Goal: Task Accomplishment & Management: Use online tool/utility

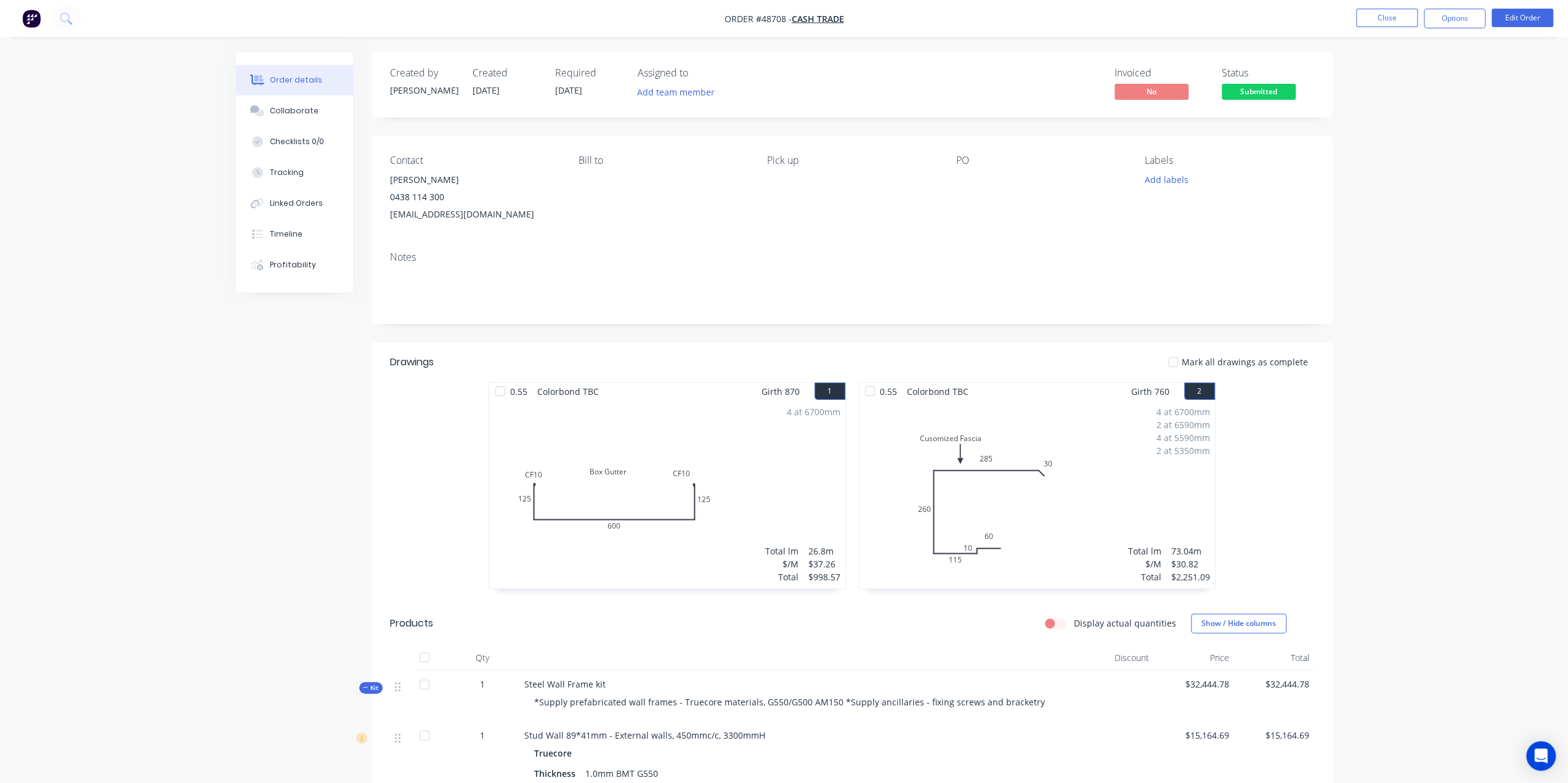
click at [30, 13] on img "button" at bounding box center [32, 18] width 19 height 19
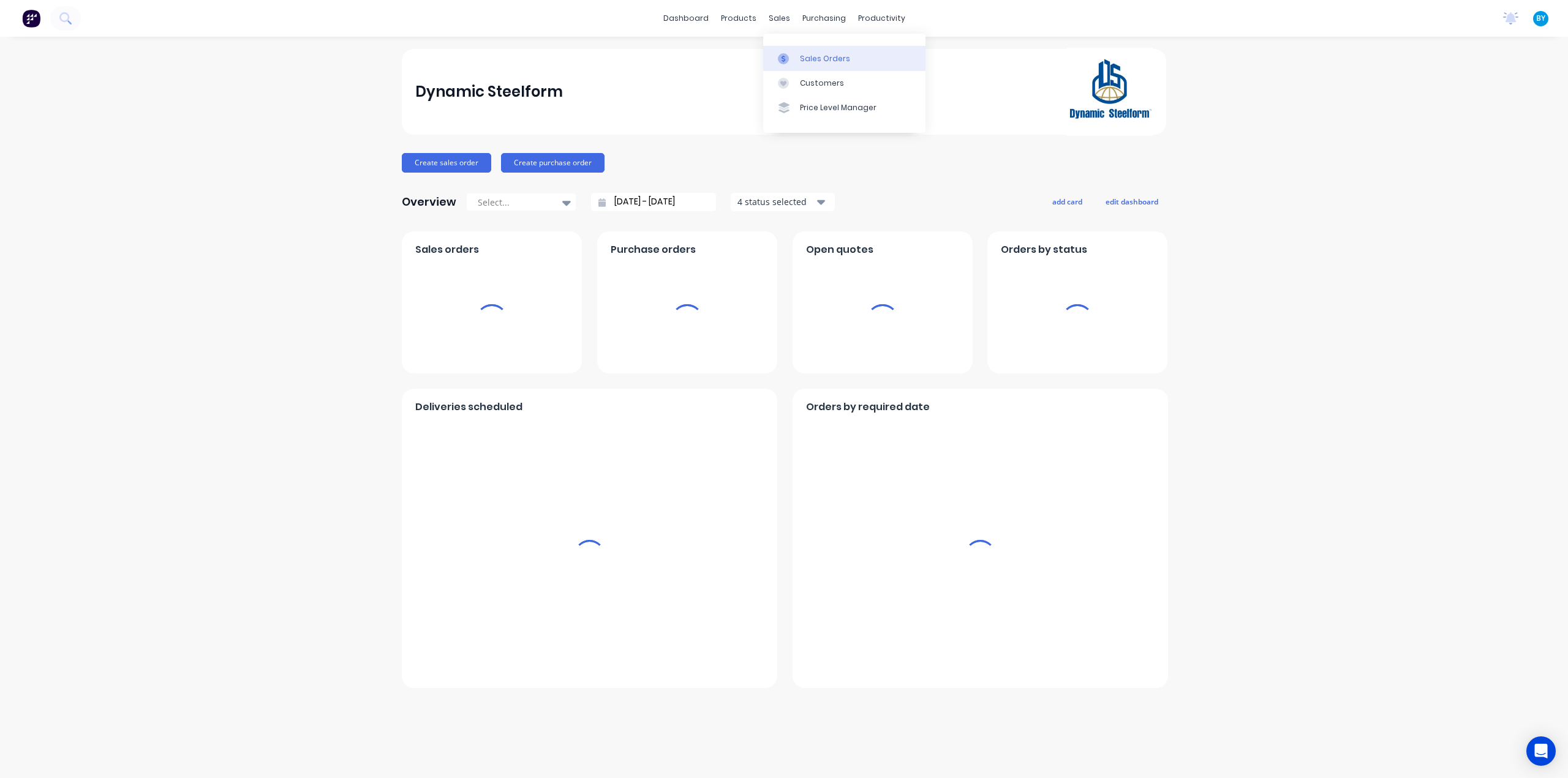
click at [795, 59] on div at bounding box center [787, 59] width 19 height 11
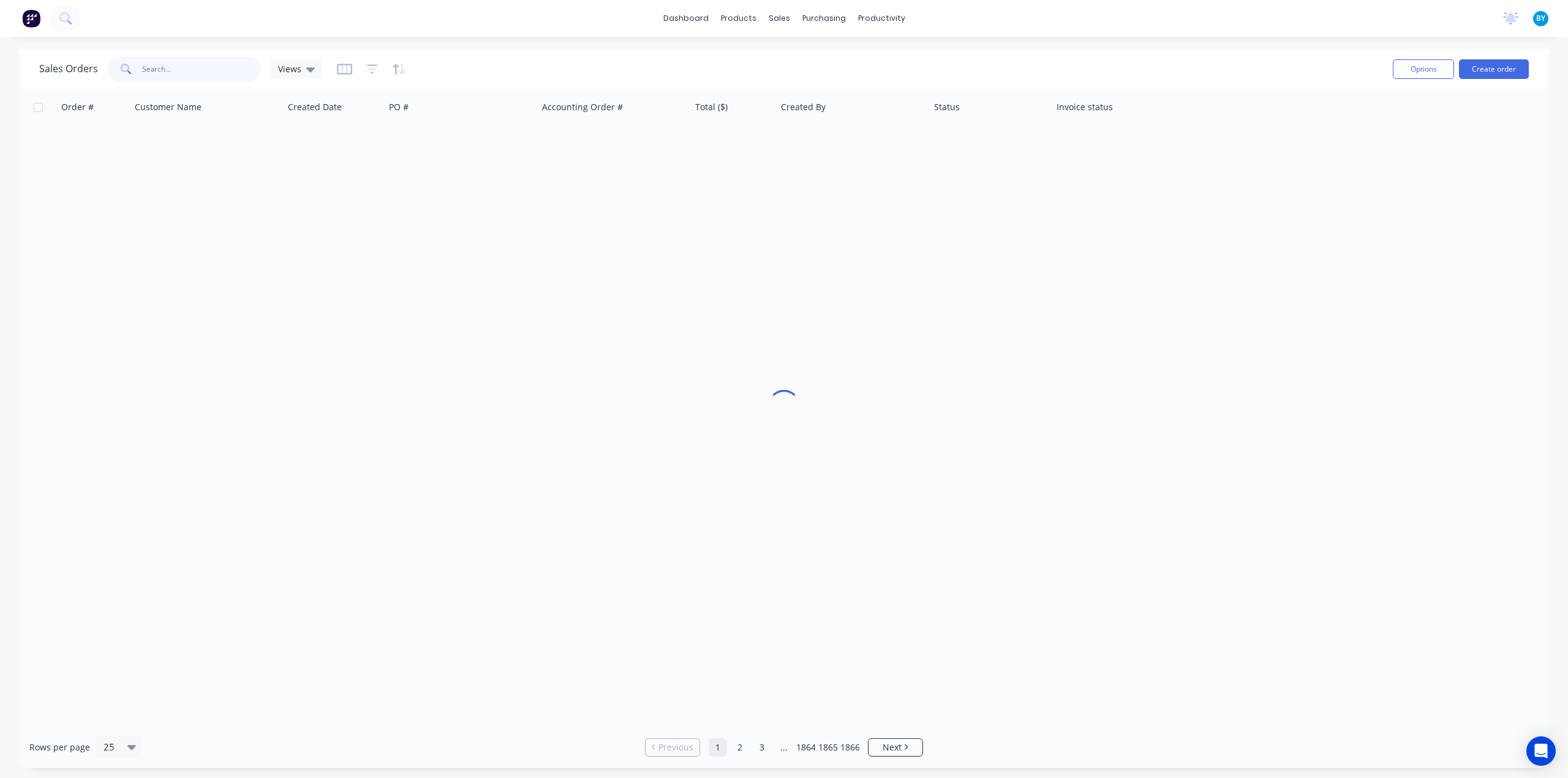
click at [188, 74] on input "text" at bounding box center [201, 69] width 119 height 24
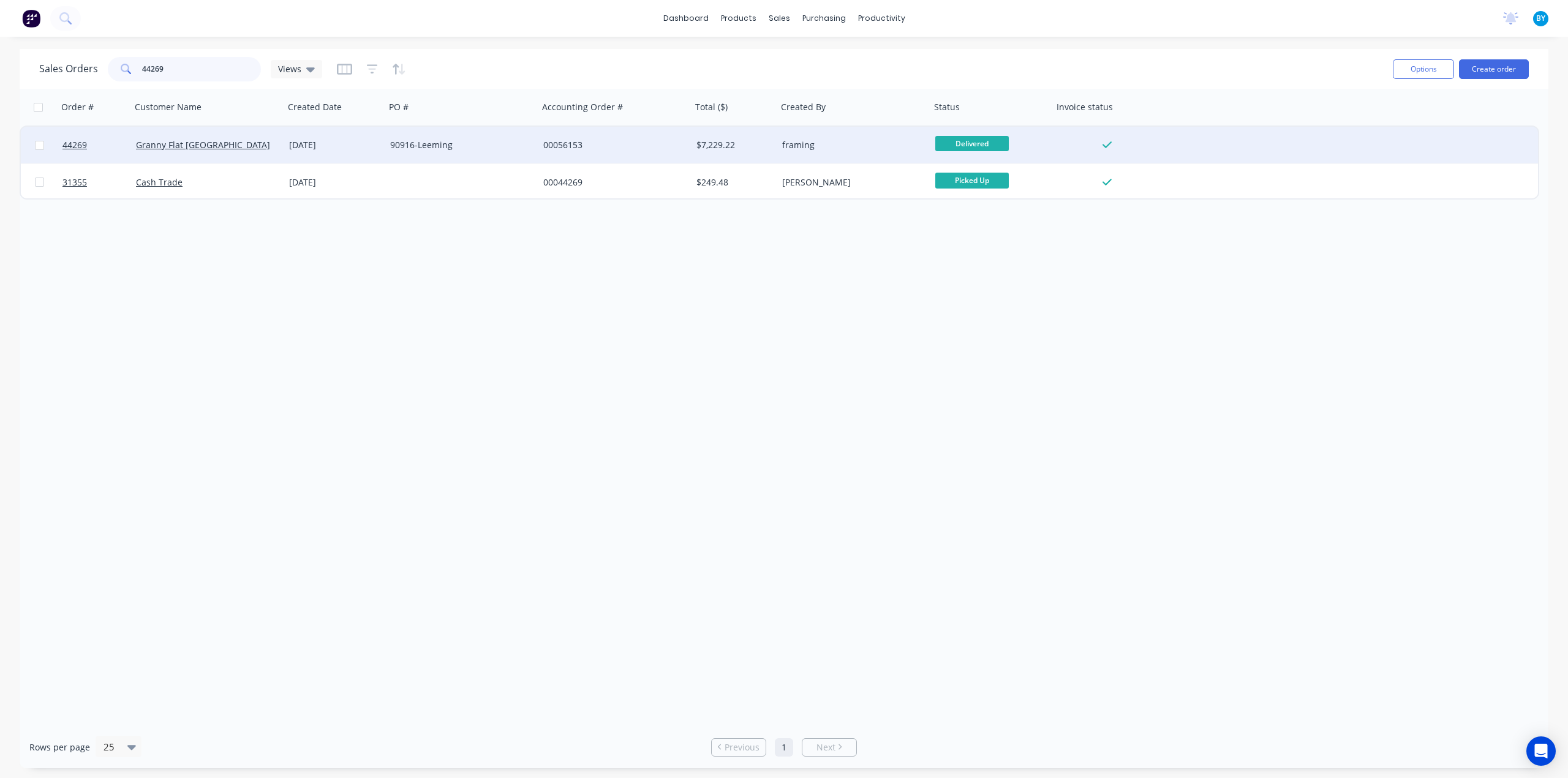
type input "44269"
click at [253, 148] on div "Granny Flat [GEOGRAPHIC_DATA]" at bounding box center [204, 145] width 136 height 13
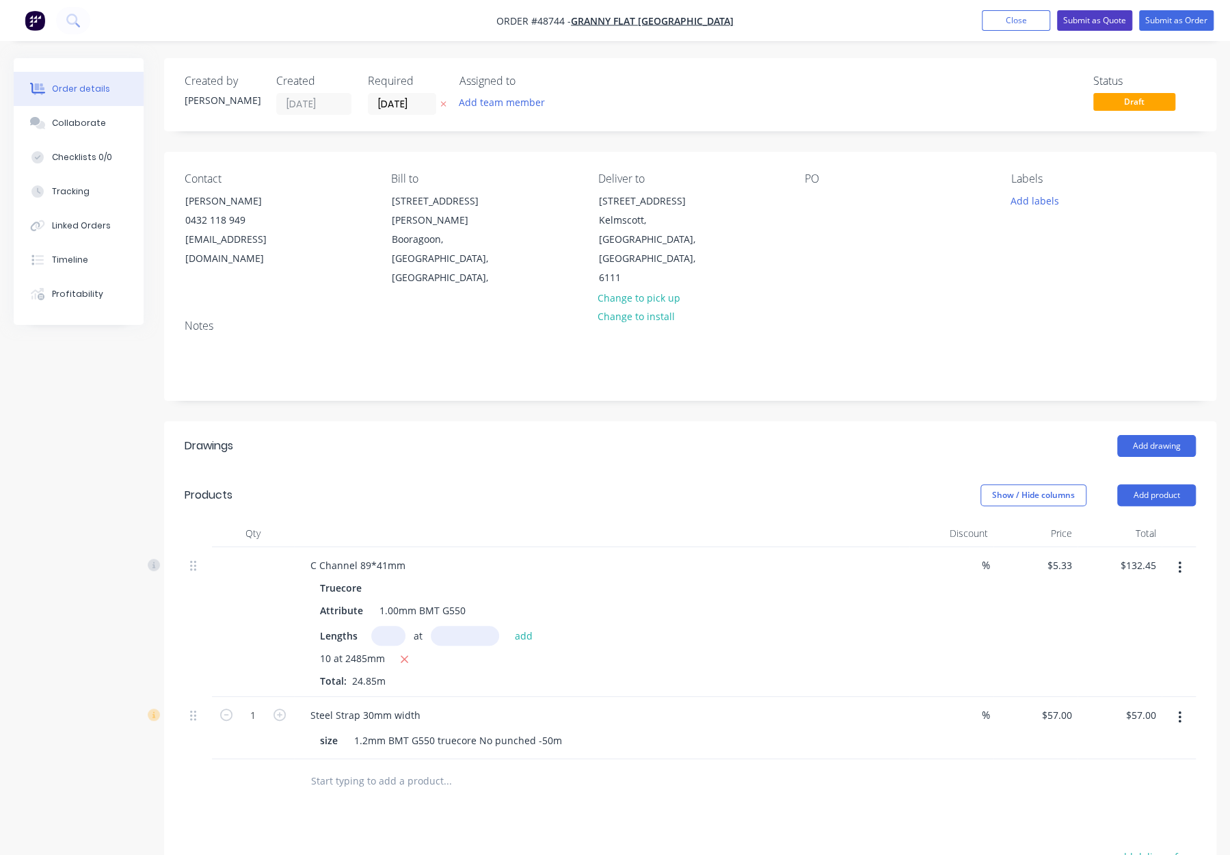
click at [1120, 14] on button "Submit as Quote" at bounding box center [1094, 20] width 75 height 21
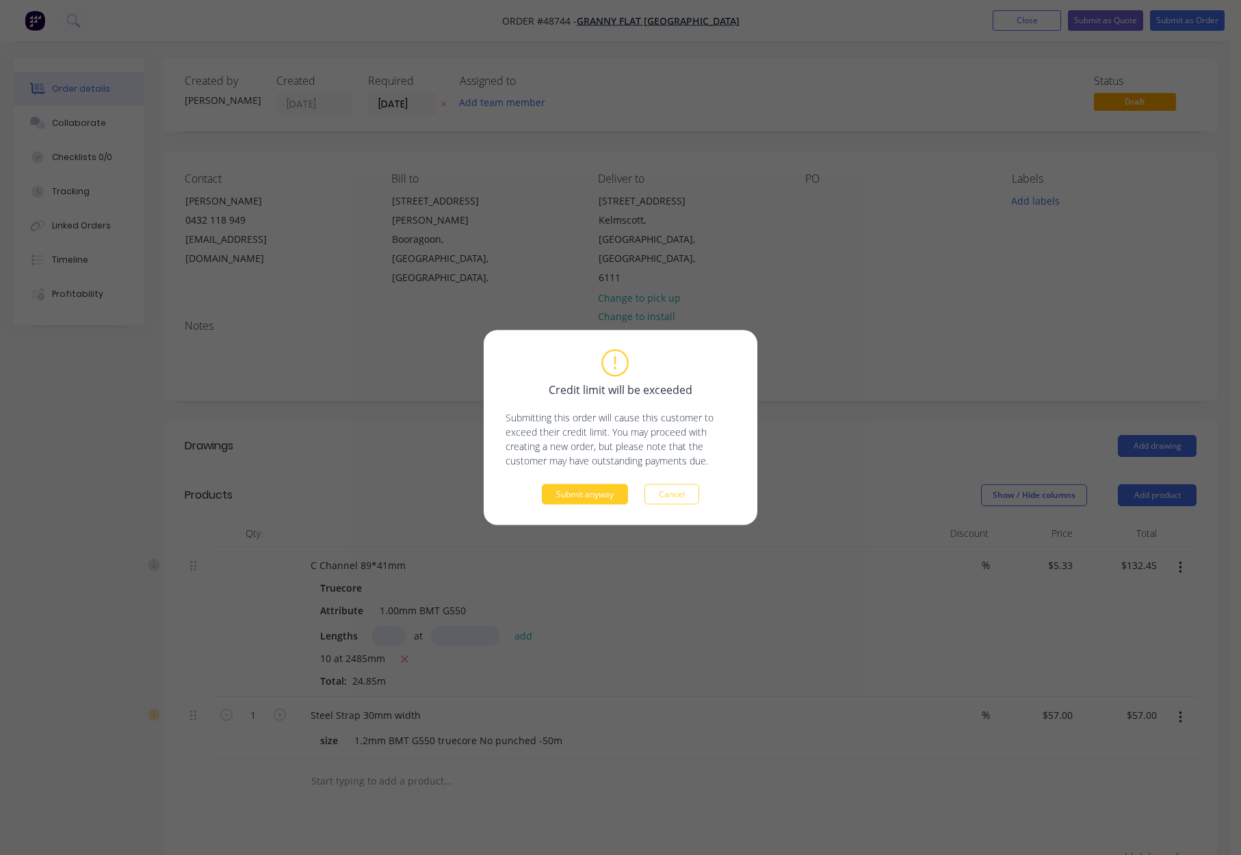
click at [575, 502] on button "Submit anyway" at bounding box center [585, 494] width 86 height 21
